Goal: Task Accomplishment & Management: Manage account settings

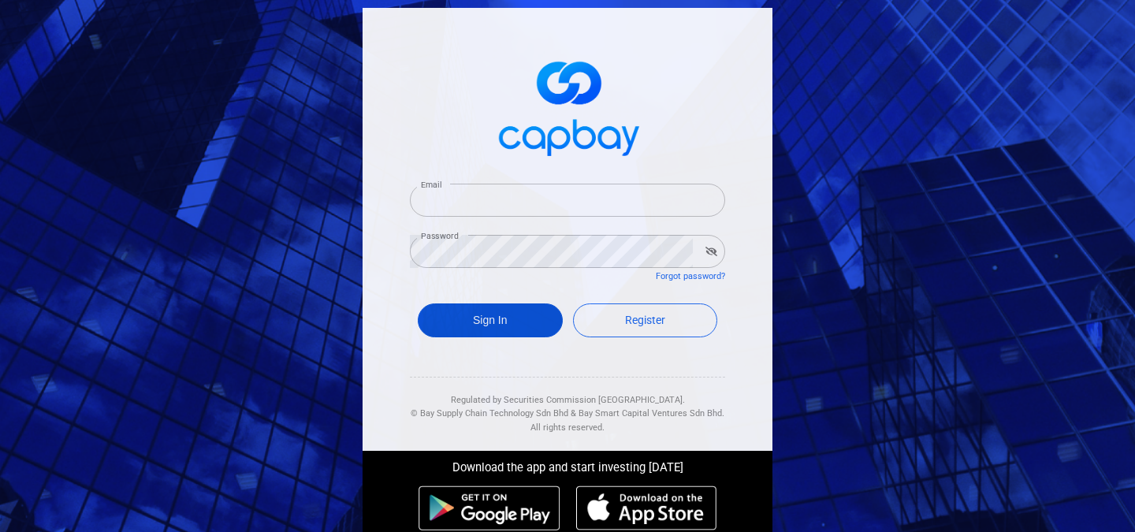
type input "[EMAIL_ADDRESS][DOMAIN_NAME]"
click at [521, 323] on button "Sign In" at bounding box center [490, 320] width 145 height 34
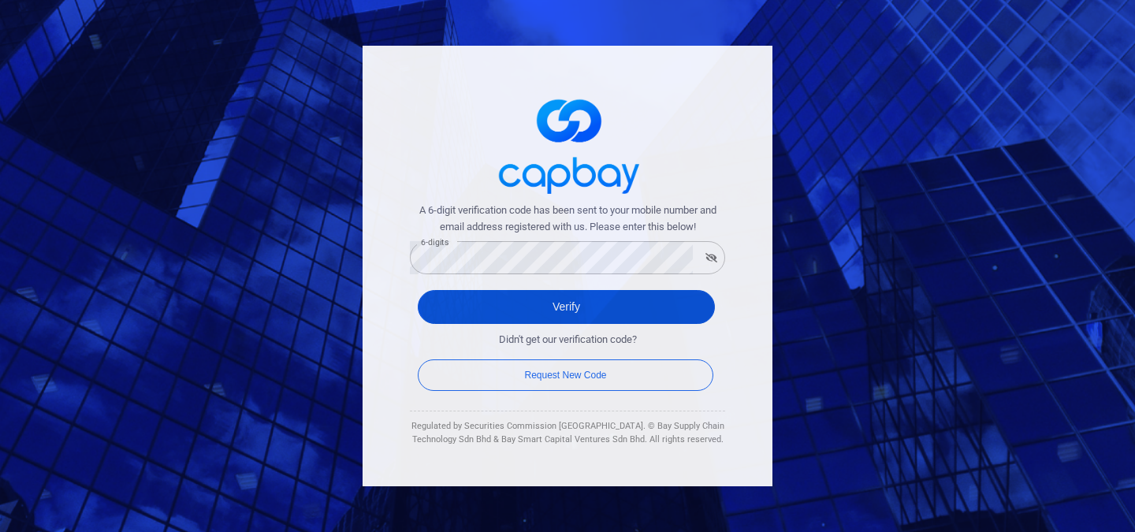
click at [686, 299] on button "Verify" at bounding box center [566, 307] width 297 height 34
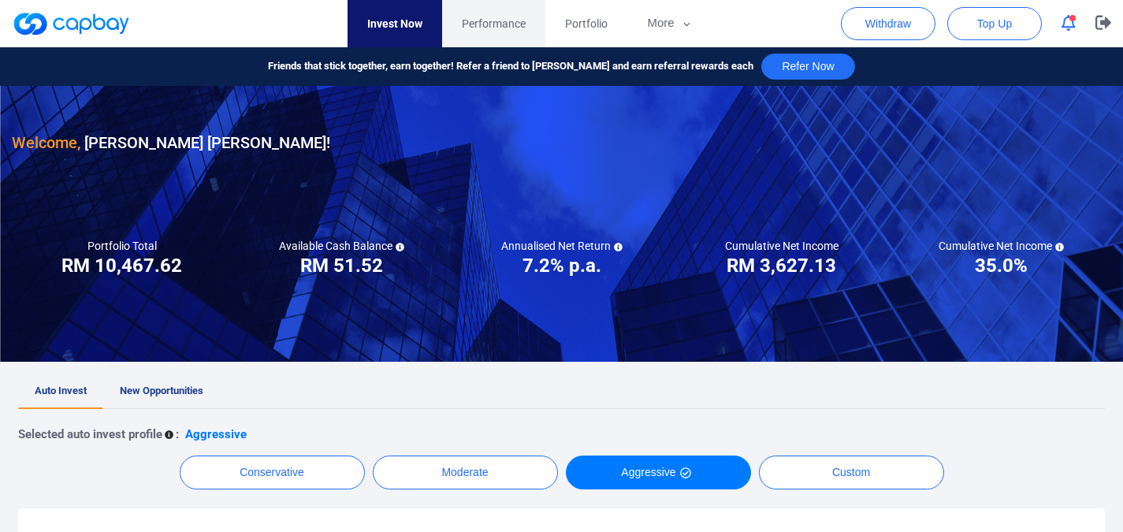
click at [504, 17] on span "Performance" at bounding box center [494, 23] width 64 height 17
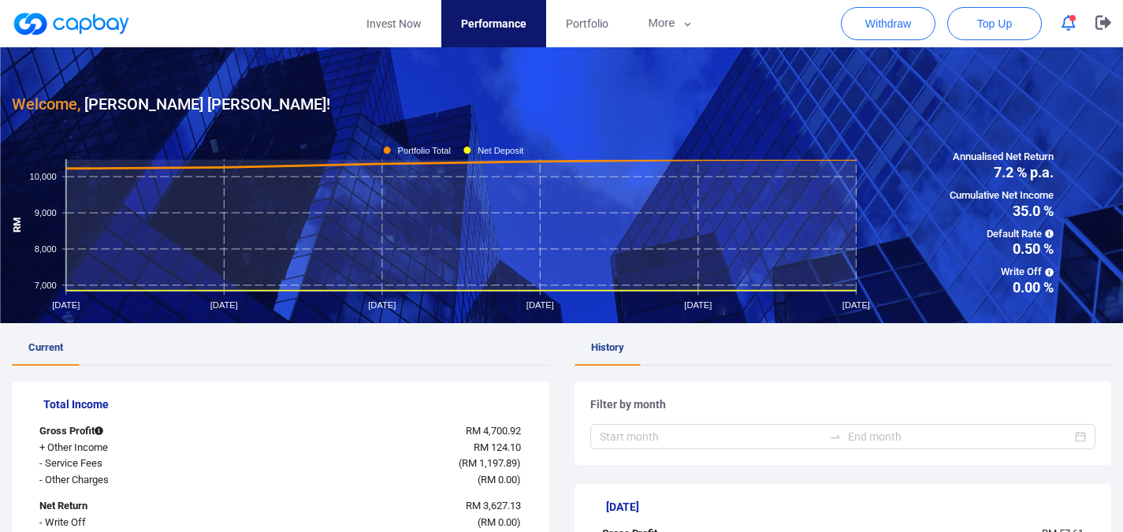
scroll to position [236, 0]
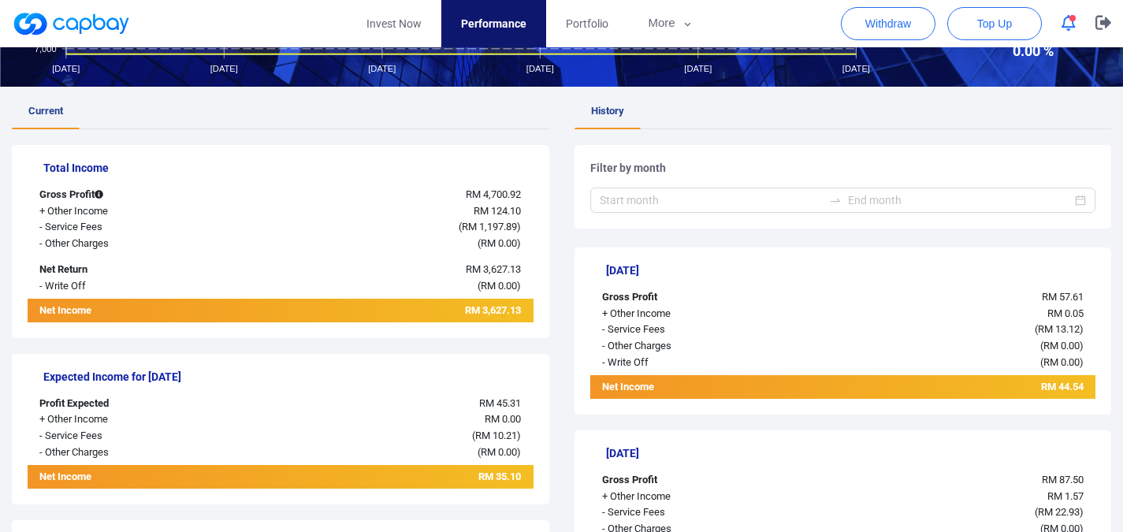
click at [1013, 151] on div "Filter by month" at bounding box center [842, 187] width 537 height 84
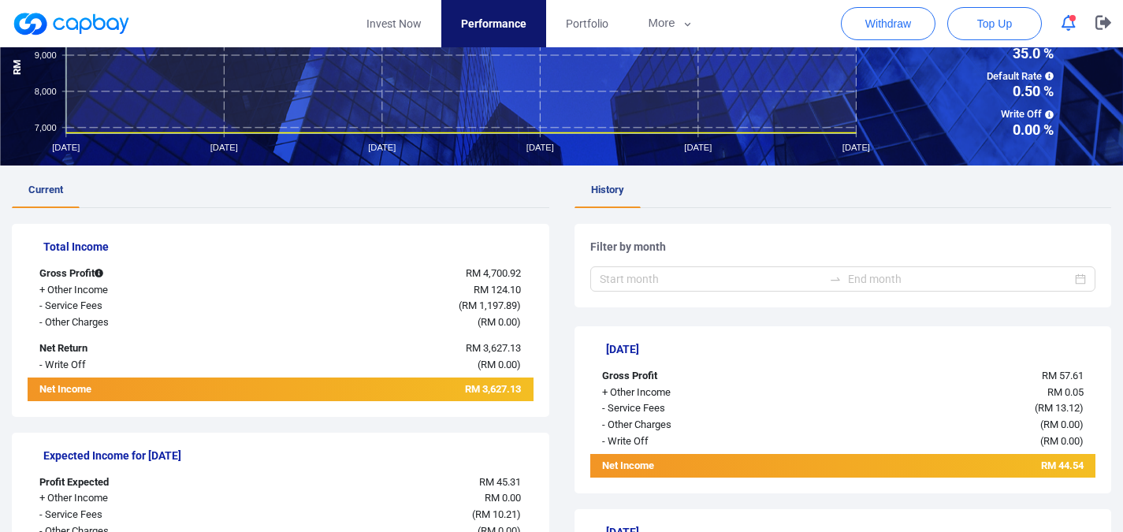
scroll to position [0, 0]
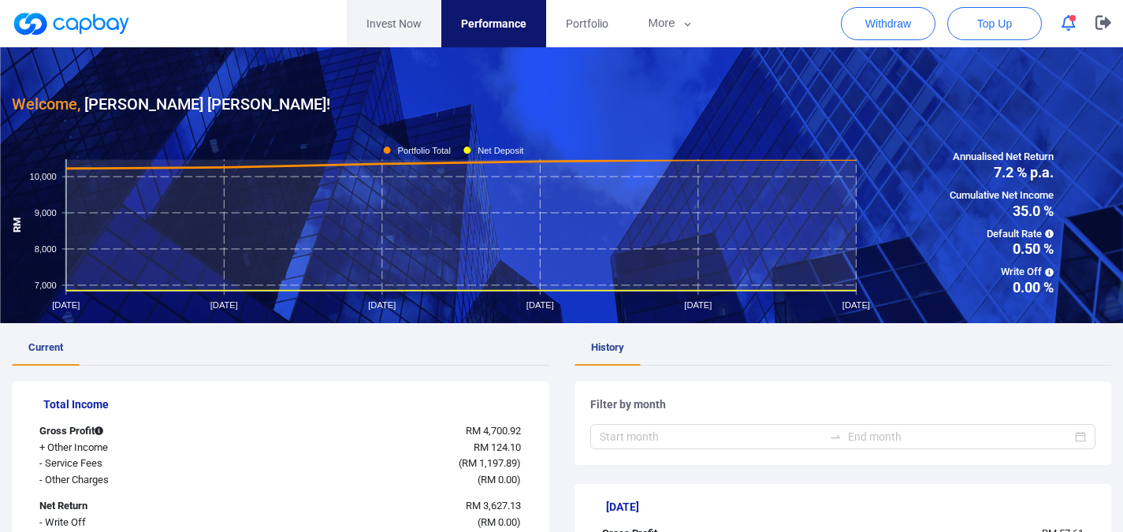
click at [404, 20] on link "Invest Now" at bounding box center [394, 23] width 95 height 47
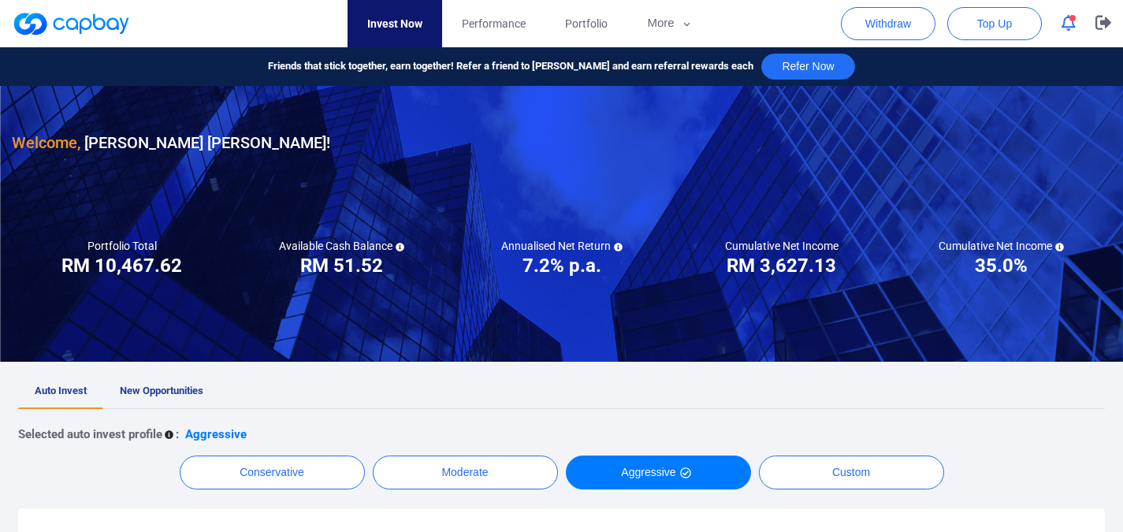
click at [1075, 19] on span "button" at bounding box center [1072, 18] width 6 height 6
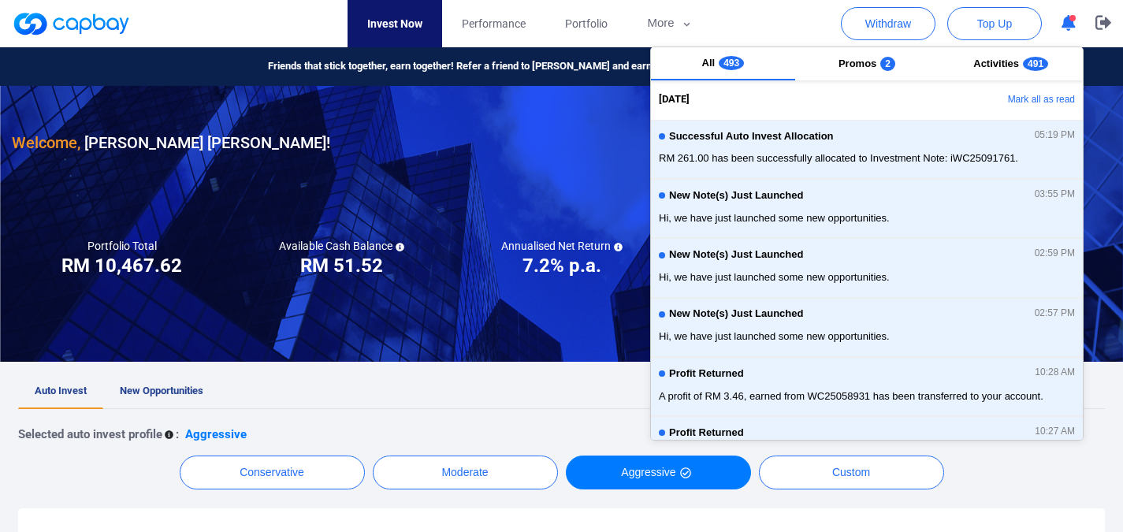
click at [1080, 13] on button "button" at bounding box center [1069, 23] width 30 height 24
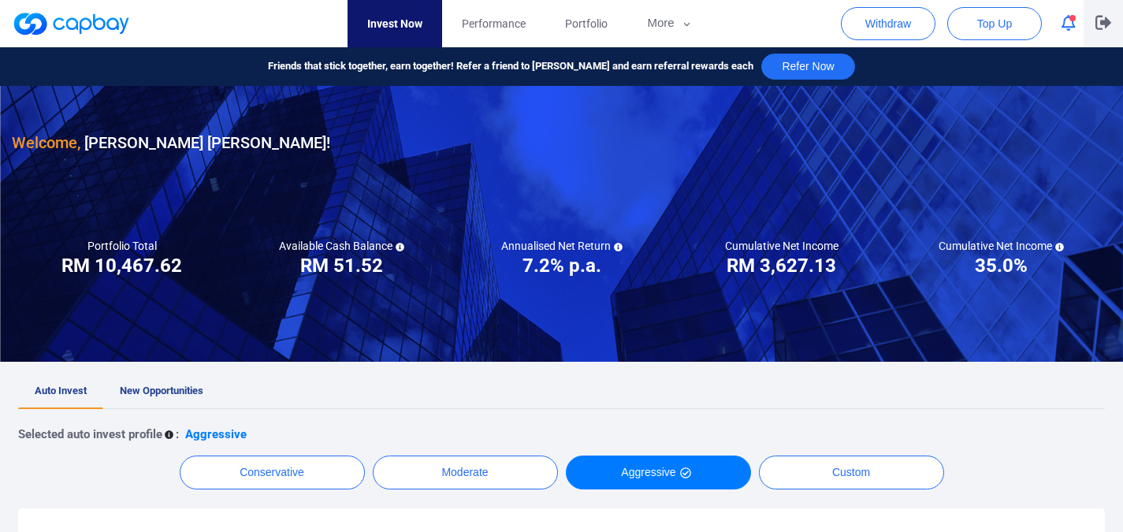
click at [1099, 28] on icon "button" at bounding box center [1103, 23] width 16 height 14
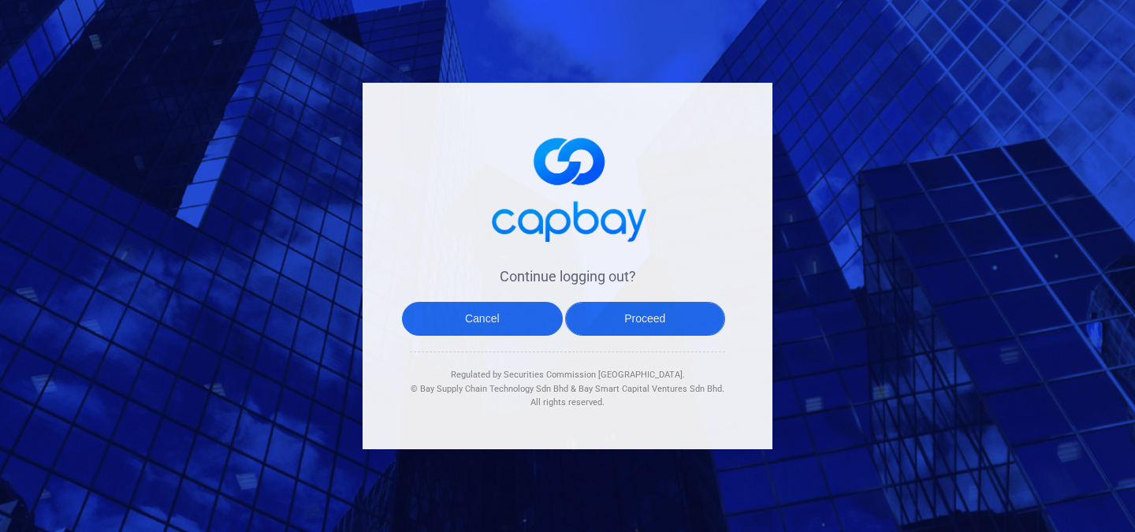
click at [654, 307] on button "Proceed" at bounding box center [645, 319] width 161 height 34
